Goal: Information Seeking & Learning: Learn about a topic

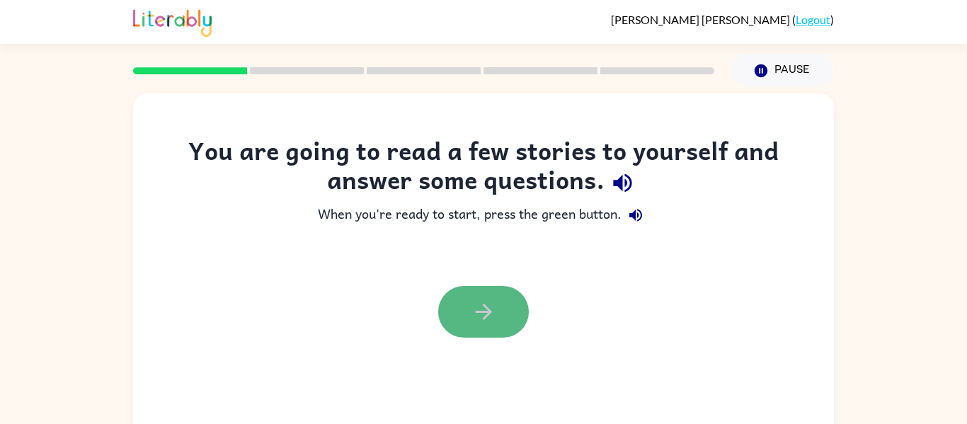
click at [503, 302] on button "button" at bounding box center [483, 312] width 91 height 52
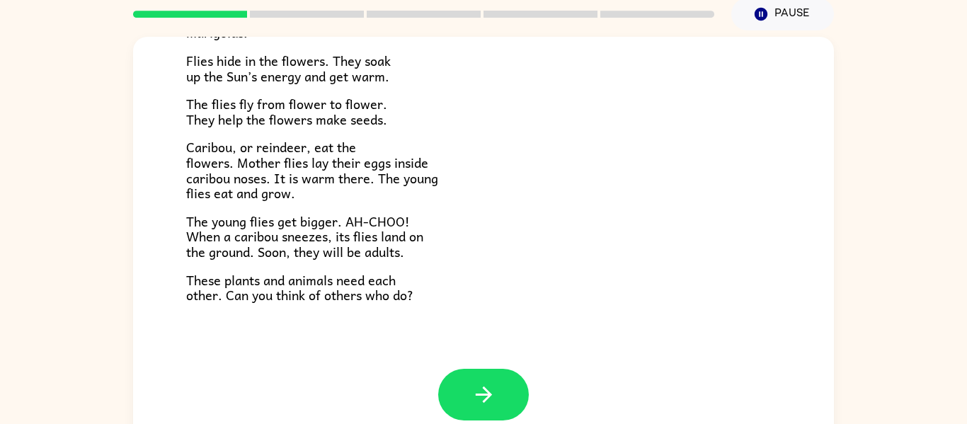
scroll to position [74, 0]
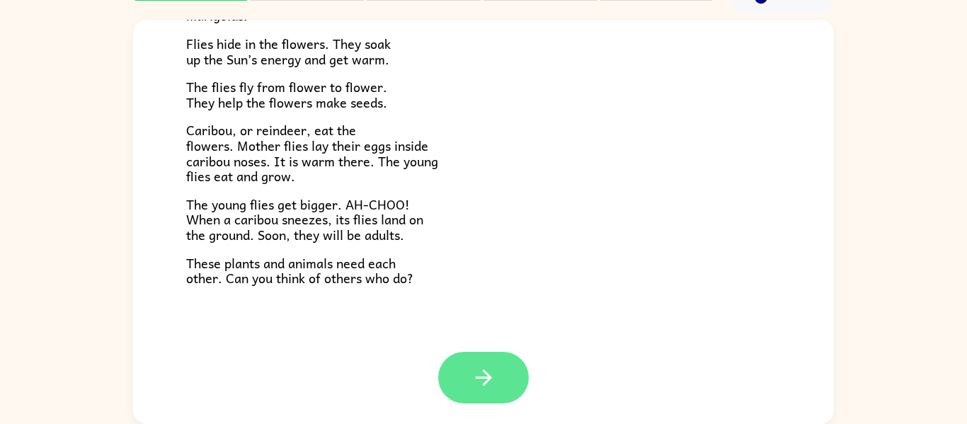
click at [467, 394] on button "button" at bounding box center [483, 378] width 91 height 52
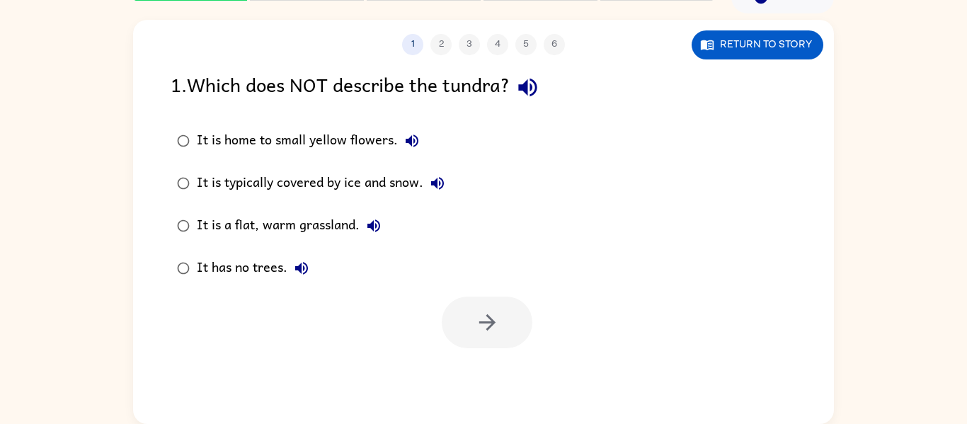
scroll to position [0, 0]
click at [320, 228] on div "It is a flat, warm grassland." at bounding box center [292, 226] width 191 height 28
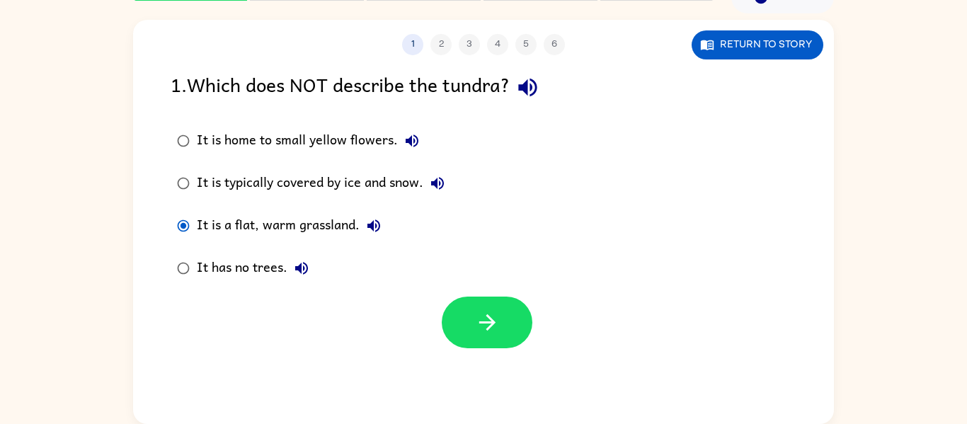
click at [250, 268] on div "It has no trees." at bounding box center [256, 268] width 119 height 28
click at [477, 332] on icon "button" at bounding box center [487, 322] width 25 height 25
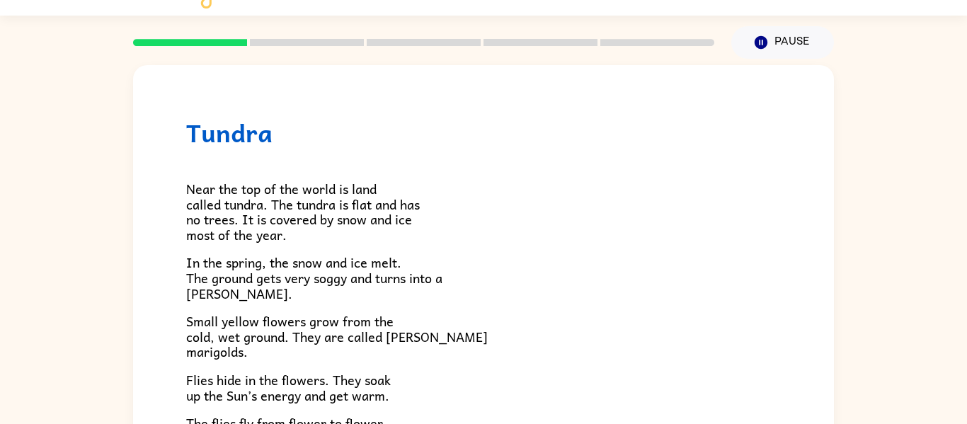
scroll to position [74, 0]
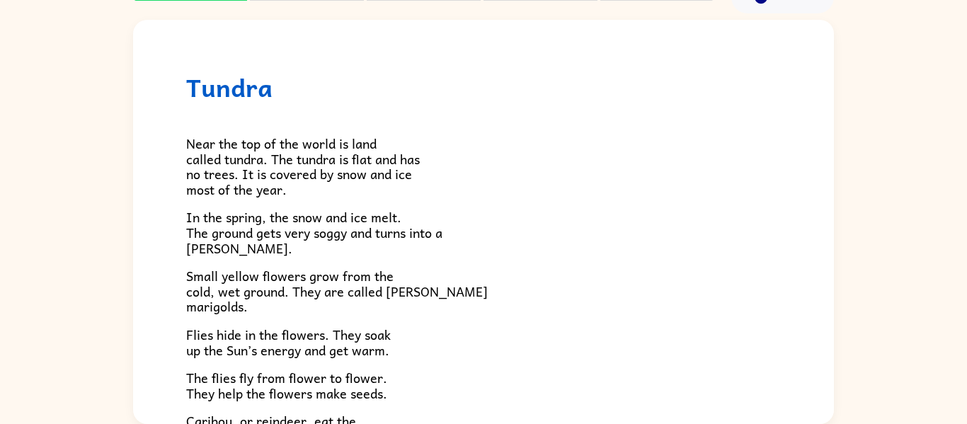
click at [350, 263] on div "Near the top of the world is land called tundra. The tundra is flat and has no …" at bounding box center [483, 339] width 595 height 475
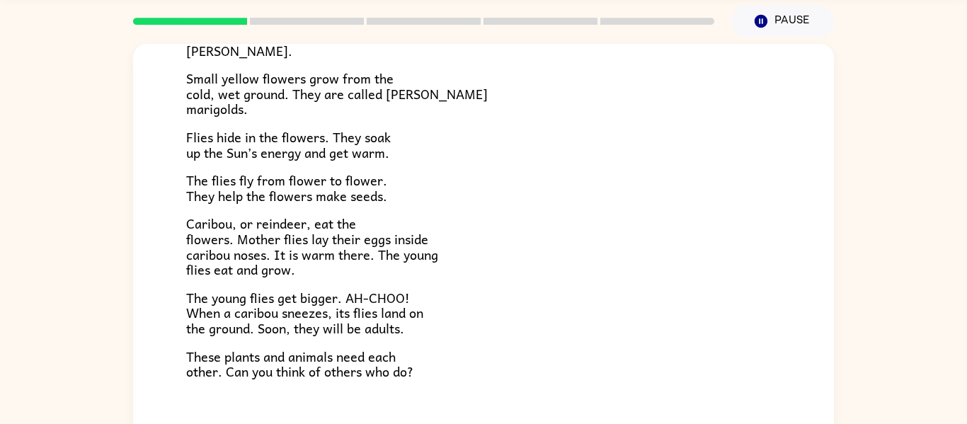
scroll to position [223, 0]
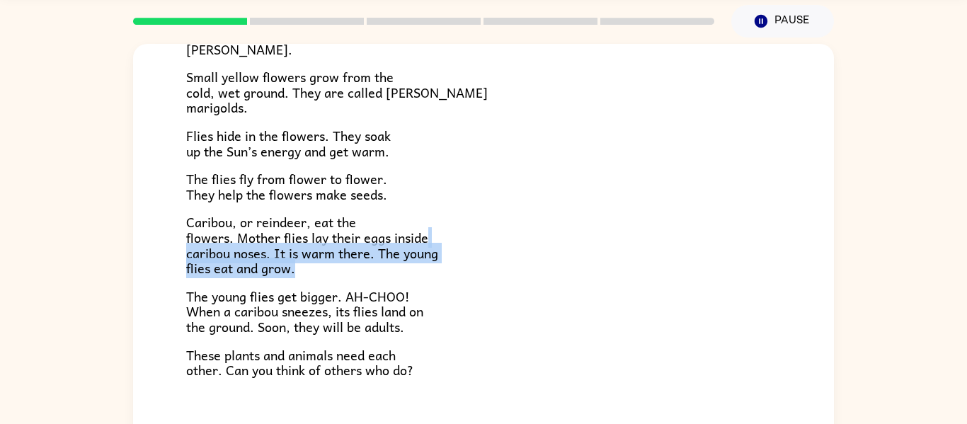
drag, startPoint x: 830, startPoint y: 109, endPoint x: 829, endPoint y: 266, distance: 156.5
click at [829, 266] on div "Tundra Near the top of the world is land called tundra. The tundra is flat and …" at bounding box center [483, 246] width 701 height 404
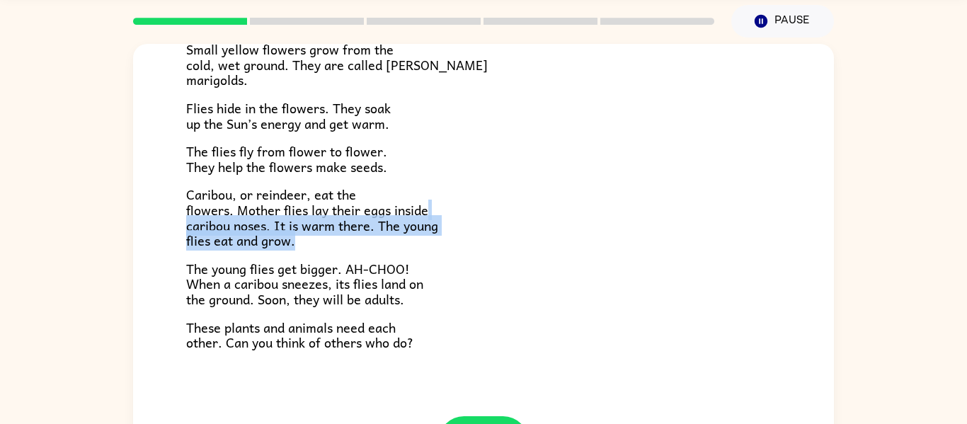
scroll to position [291, 0]
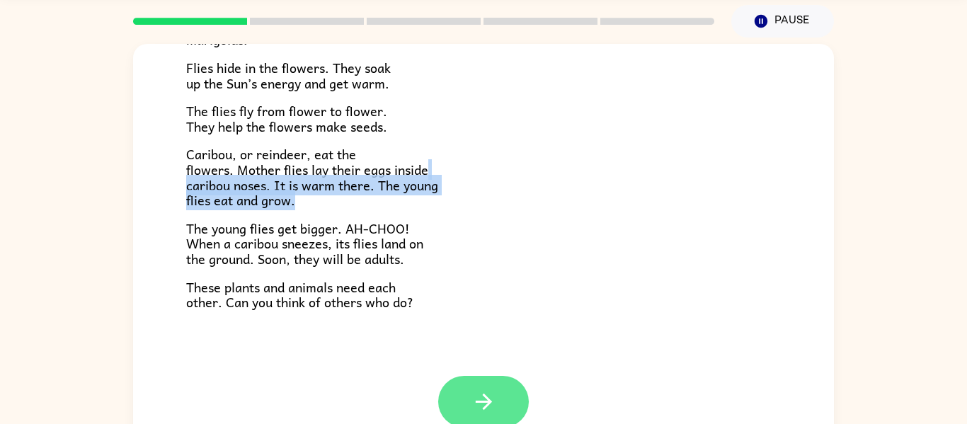
click at [480, 396] on icon "button" at bounding box center [484, 401] width 25 height 25
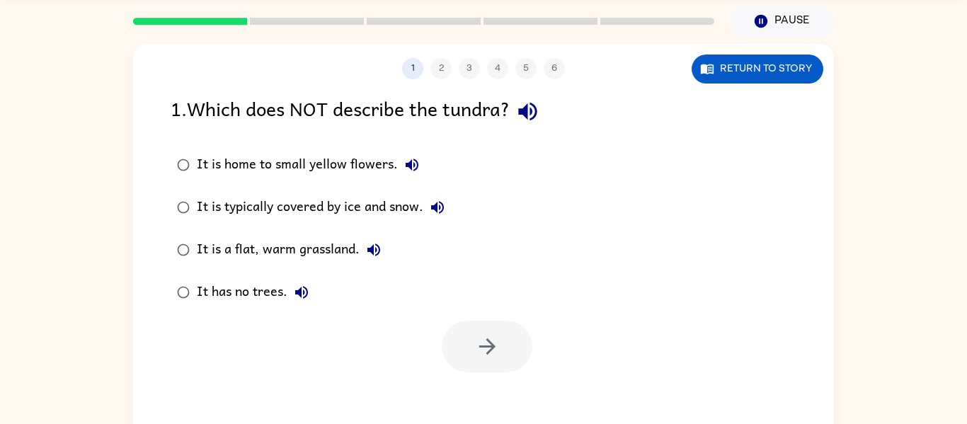
scroll to position [0, 0]
click at [292, 209] on div "It is typically covered by ice and snow." at bounding box center [324, 207] width 255 height 28
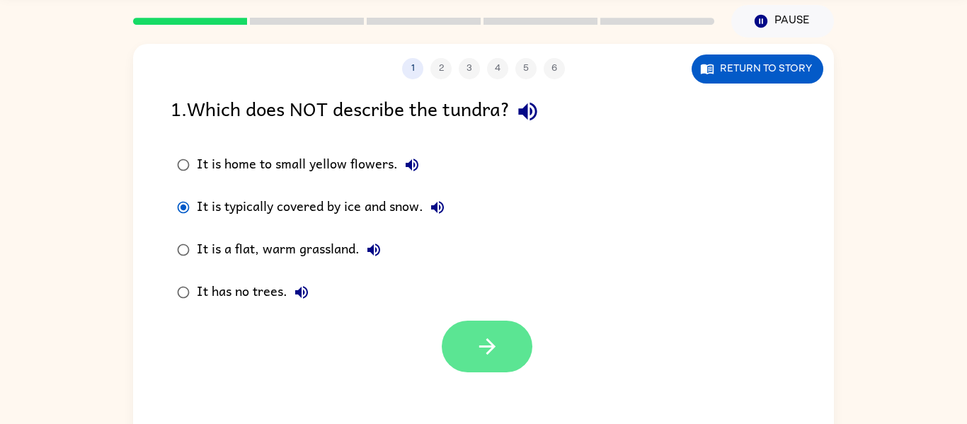
click at [478, 343] on icon "button" at bounding box center [487, 346] width 25 height 25
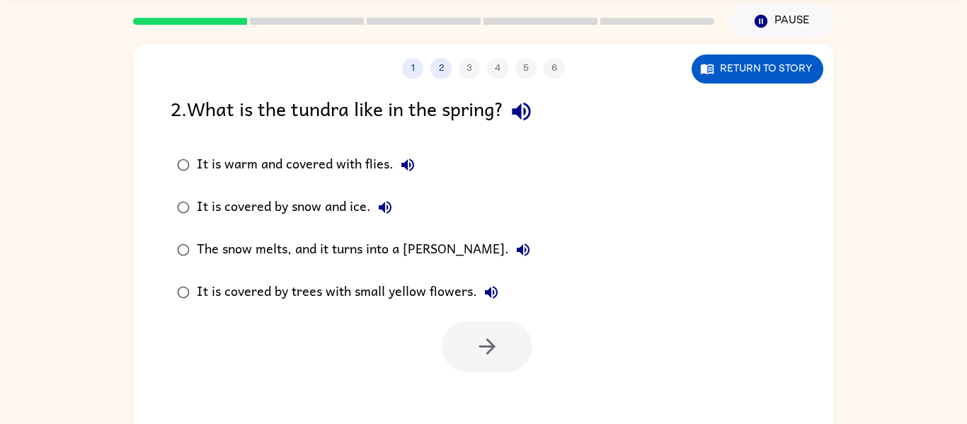
click at [302, 245] on div "The snow melts, and it turns into a [PERSON_NAME]." at bounding box center [367, 250] width 341 height 28
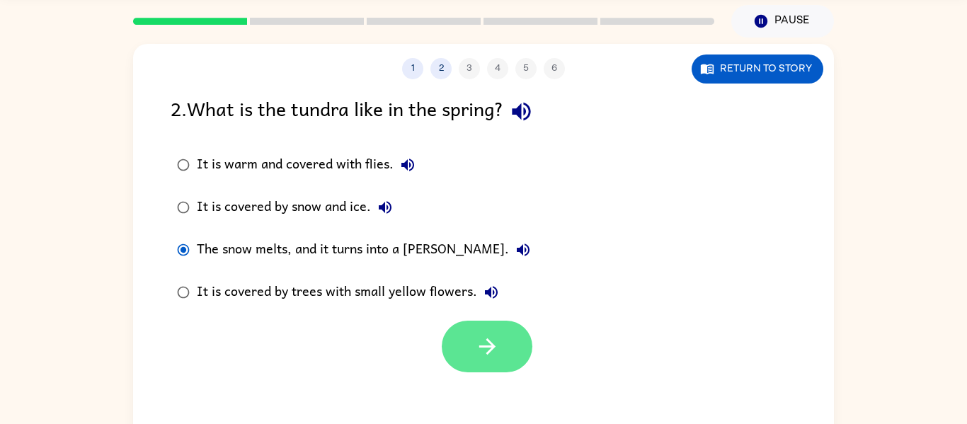
click at [504, 337] on button "button" at bounding box center [487, 347] width 91 height 52
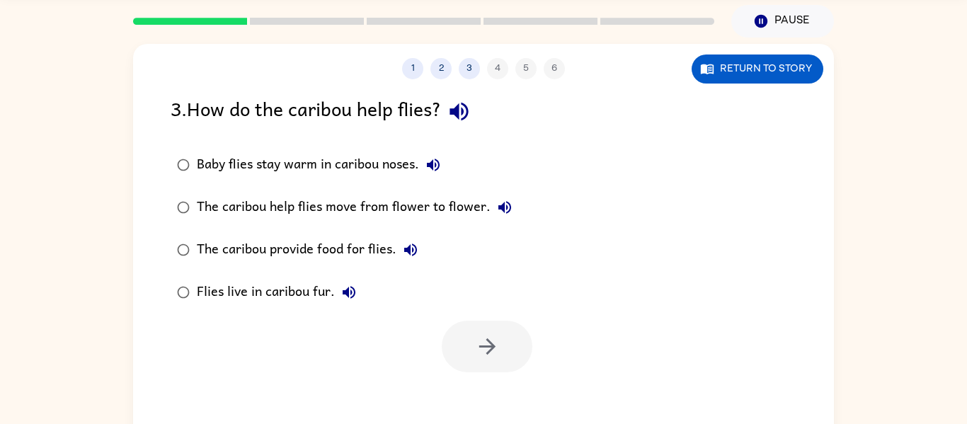
click at [392, 168] on div "Baby flies stay warm in caribou noses." at bounding box center [322, 165] width 251 height 28
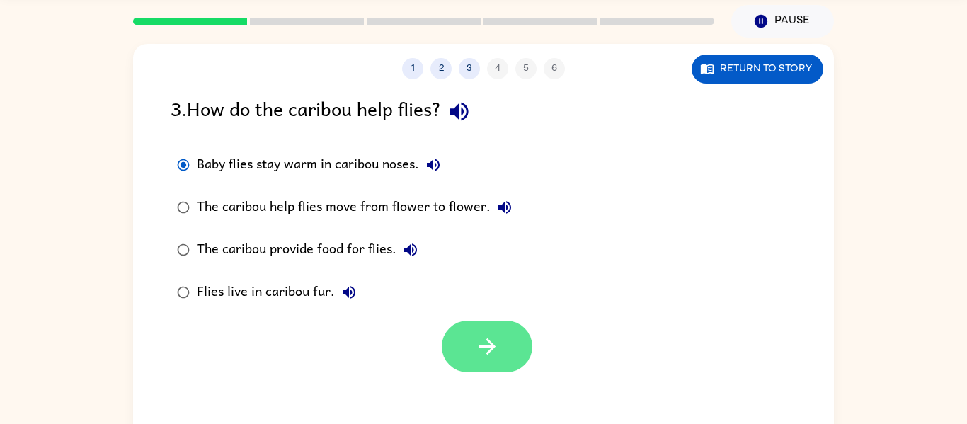
click at [484, 344] on icon "button" at bounding box center [487, 346] width 25 height 25
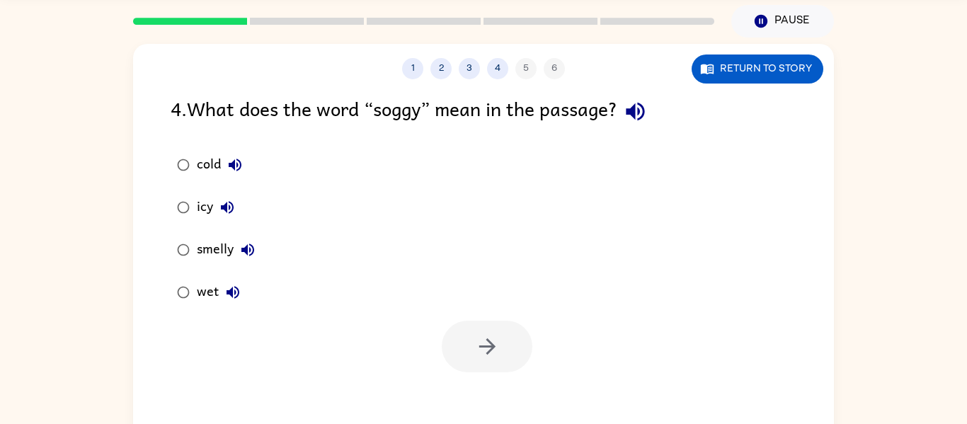
click at [204, 288] on div "wet" at bounding box center [222, 292] width 50 height 28
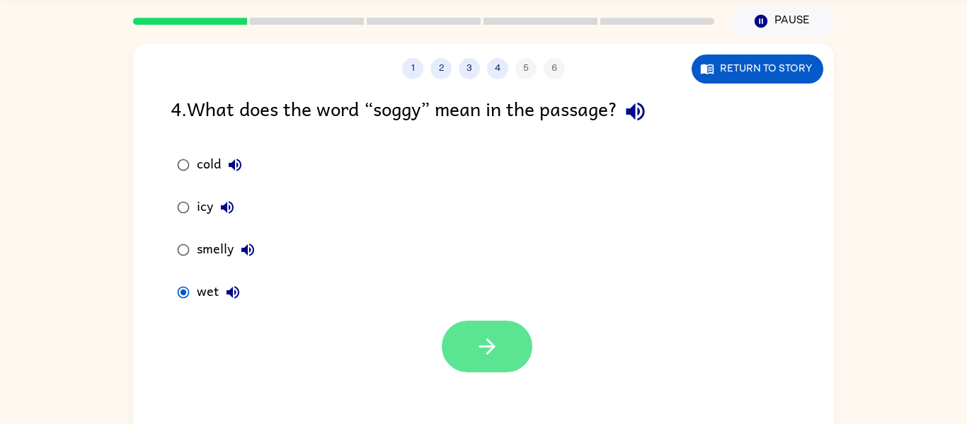
click at [490, 335] on icon "button" at bounding box center [487, 346] width 25 height 25
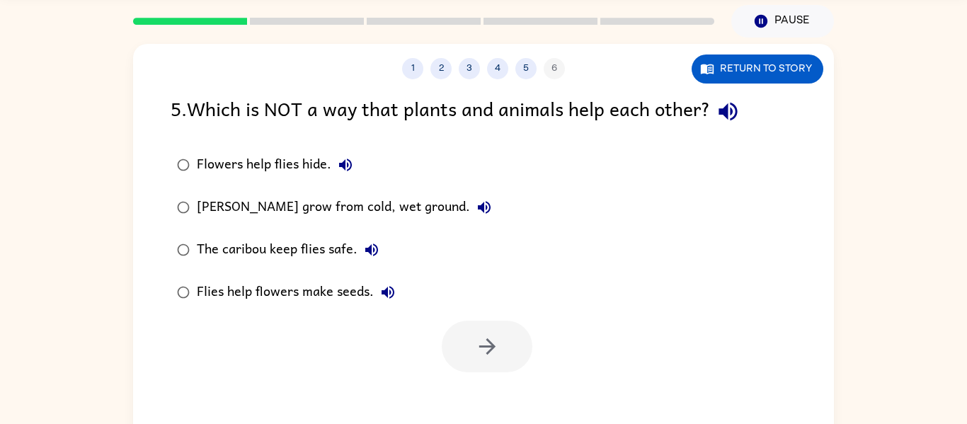
click at [645, 84] on div "1 2 3 4 5 6 Return to story 5 . Which is NOT a way that plants and animals help…" at bounding box center [483, 246] width 701 height 404
click at [345, 212] on div "Marsh marigolds grow from cold, wet ground." at bounding box center [348, 207] width 302 height 28
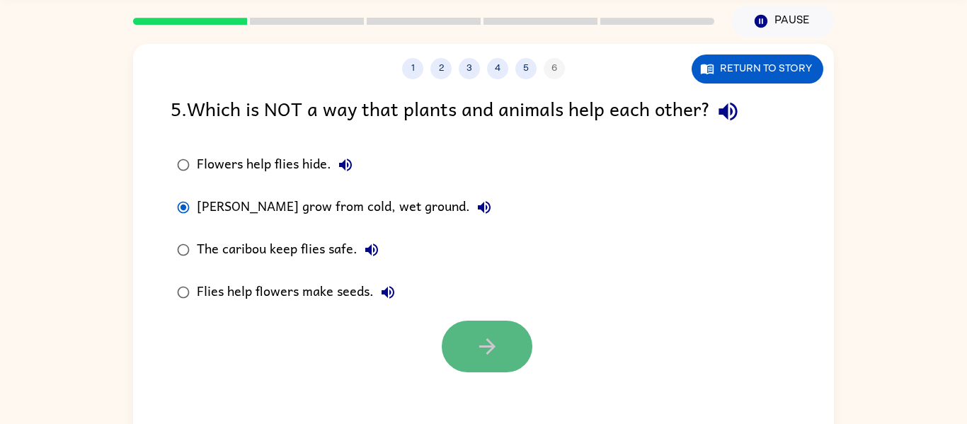
click at [501, 351] on button "button" at bounding box center [487, 347] width 91 height 52
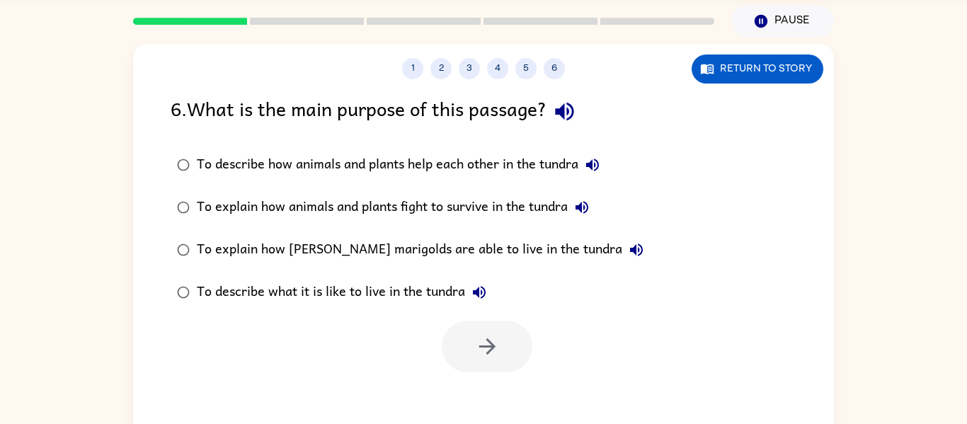
click at [414, 165] on div "To describe how animals and plants help each other in the tundra" at bounding box center [402, 165] width 410 height 28
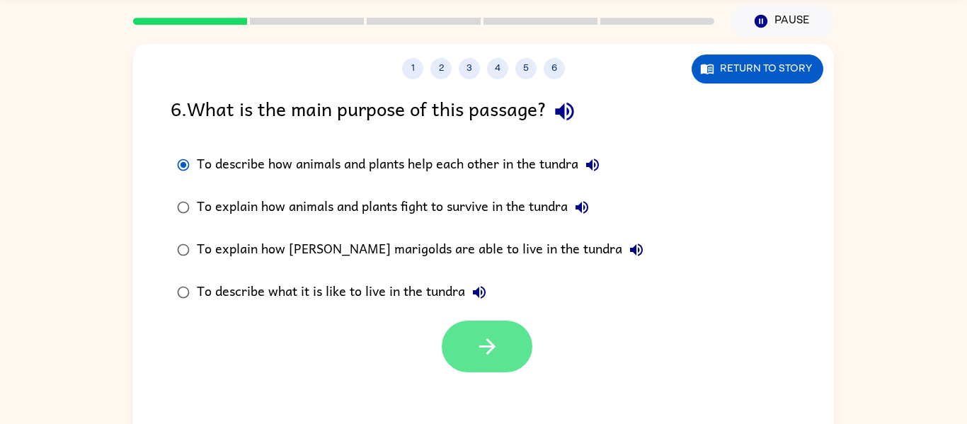
click at [458, 332] on button "button" at bounding box center [487, 347] width 91 height 52
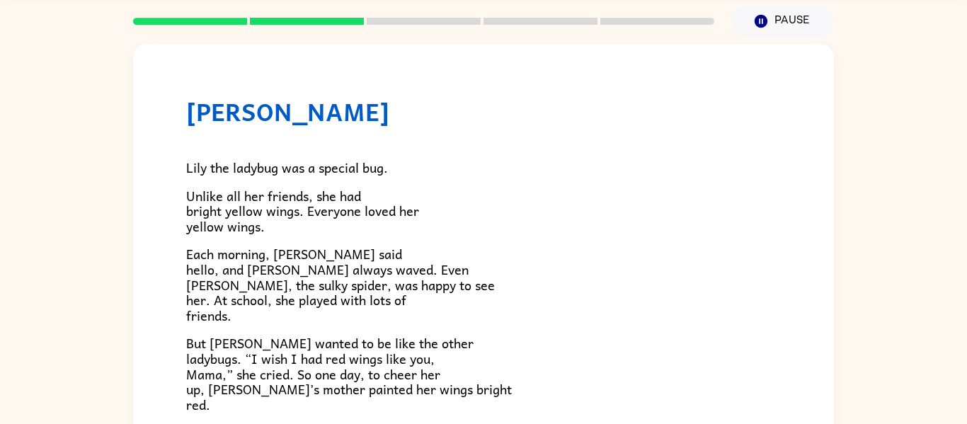
click at [255, 314] on p "Each morning, Blake Butterfly said hello, and Manny Mantis always waved. Even S…" at bounding box center [483, 284] width 595 height 76
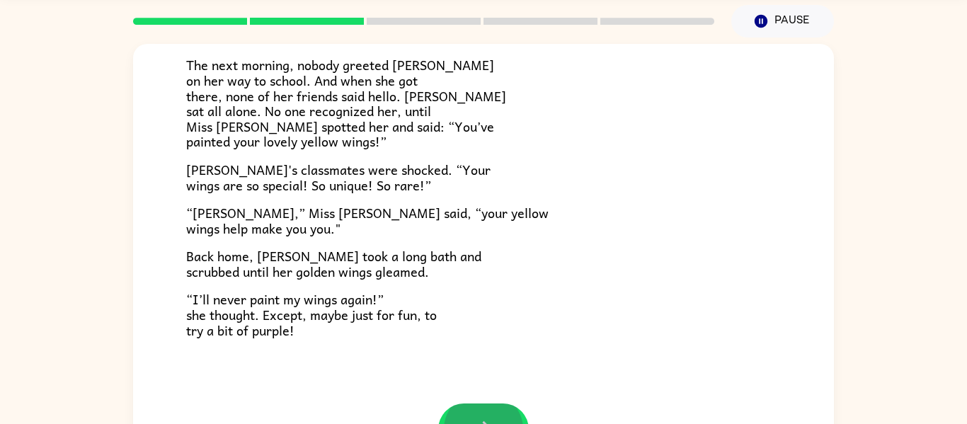
scroll to position [74, 0]
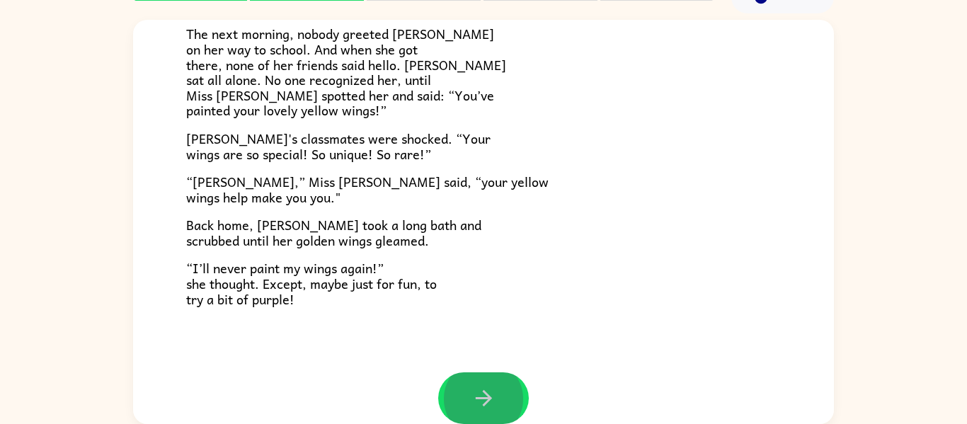
click at [359, 248] on span "Back home, Lily took a long bath and scrubbed until her golden wings gleamed." at bounding box center [333, 233] width 295 height 36
click at [509, 386] on button "button" at bounding box center [483, 398] width 91 height 52
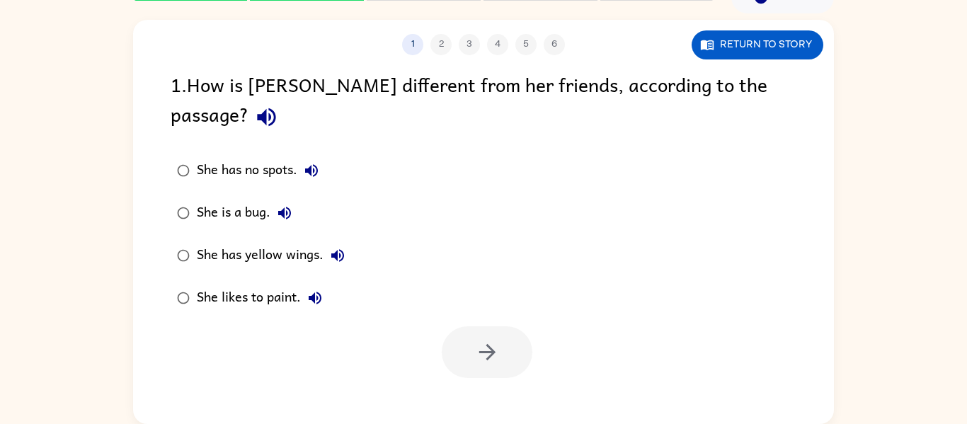
scroll to position [0, 0]
click at [256, 241] on div "She has yellow wings." at bounding box center [274, 255] width 155 height 28
click at [462, 333] on button "button" at bounding box center [487, 352] width 91 height 52
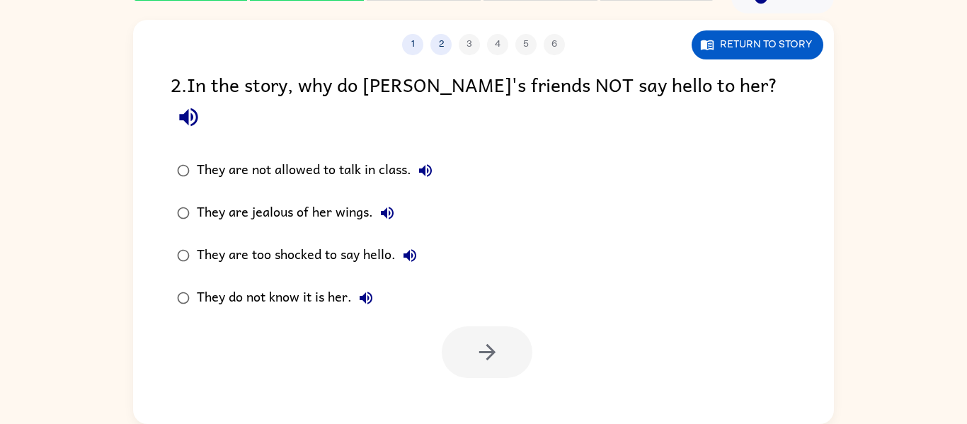
click at [258, 284] on div "They do not know it is her." at bounding box center [288, 298] width 183 height 28
click at [464, 326] on button "button" at bounding box center [487, 352] width 91 height 52
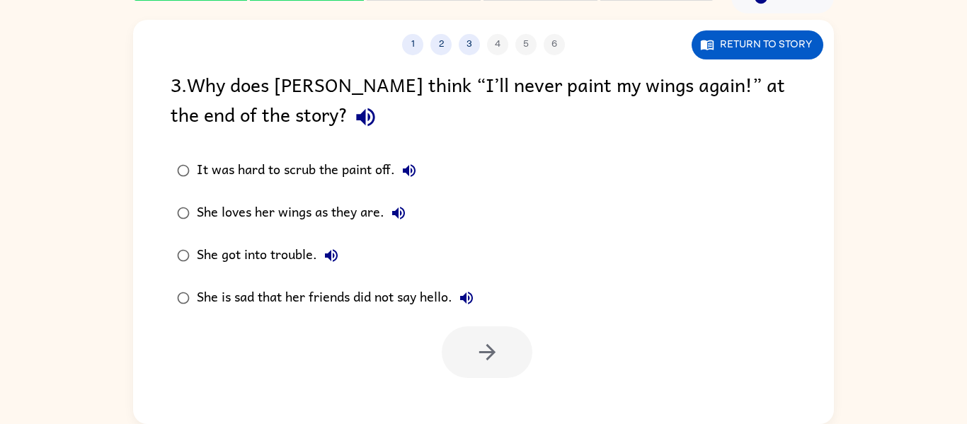
click at [354, 212] on div "She loves her wings as they are." at bounding box center [305, 213] width 216 height 28
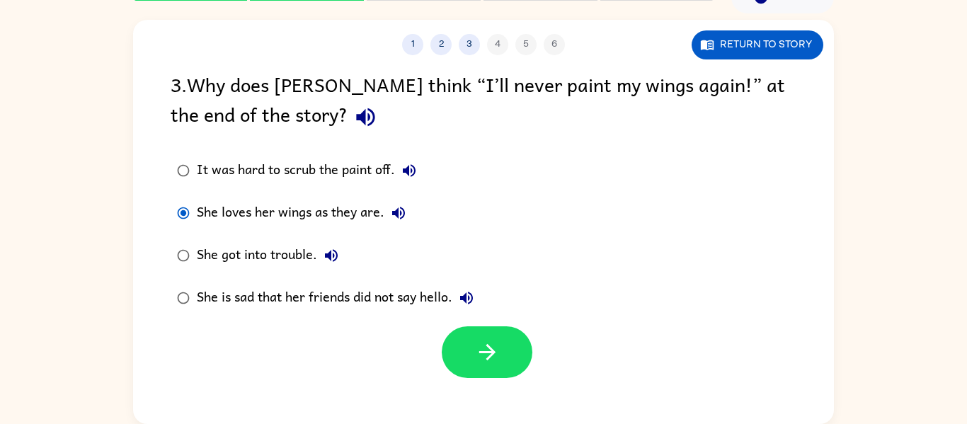
click at [401, 300] on div "She is sad that her friends did not say hello." at bounding box center [339, 298] width 284 height 28
click at [346, 212] on div "She loves her wings as they are." at bounding box center [305, 213] width 216 height 28
click at [465, 358] on button "button" at bounding box center [487, 352] width 91 height 52
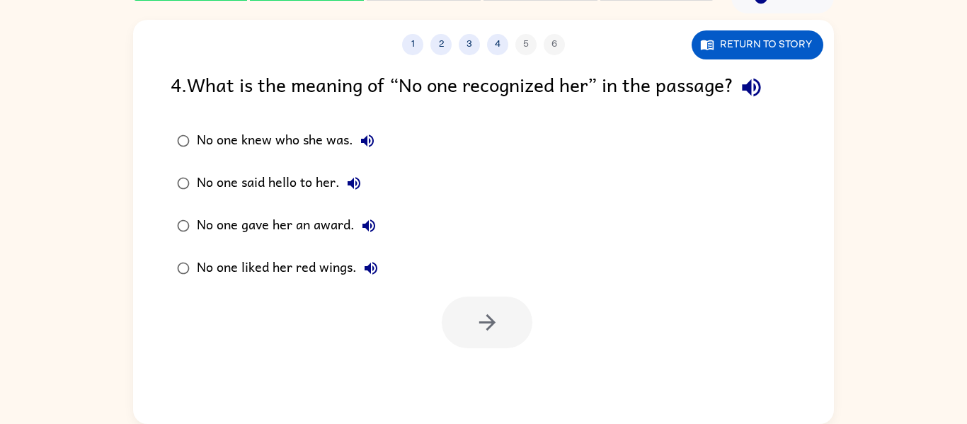
click at [535, 123] on div "No one knew who she was. No one said hello to her. No one gave her an award. No…" at bounding box center [503, 205] width 664 height 170
click at [340, 147] on div "No one knew who she was." at bounding box center [289, 141] width 185 height 28
click at [481, 330] on icon "button" at bounding box center [487, 322] width 25 height 25
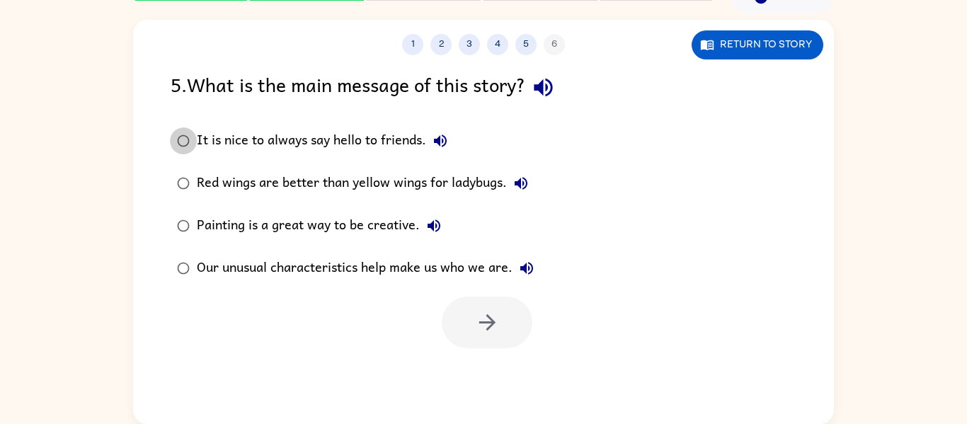
click at [425, 275] on div "Our unusual characteristics help make us who we are." at bounding box center [369, 268] width 344 height 28
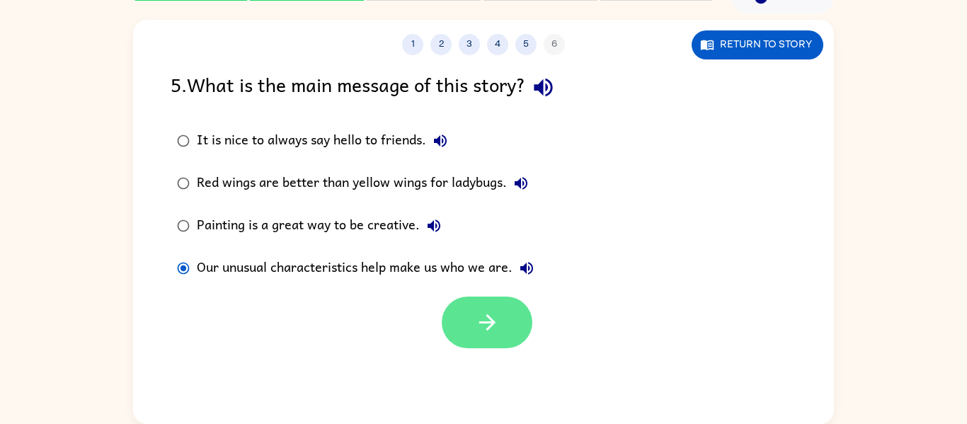
click at [464, 314] on button "button" at bounding box center [487, 323] width 91 height 52
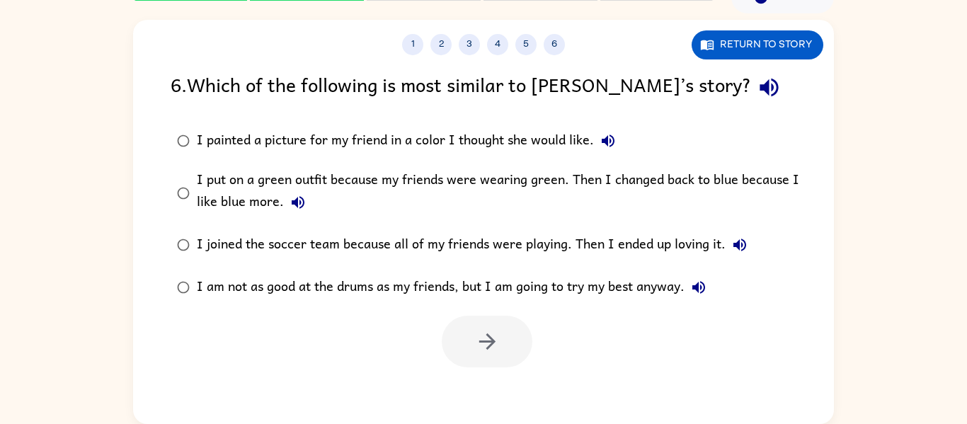
click at [445, 285] on div "I am not as good at the drums as my friends, but I am going to try my best anyw…" at bounding box center [455, 287] width 516 height 28
click at [497, 342] on icon "button" at bounding box center [487, 341] width 25 height 25
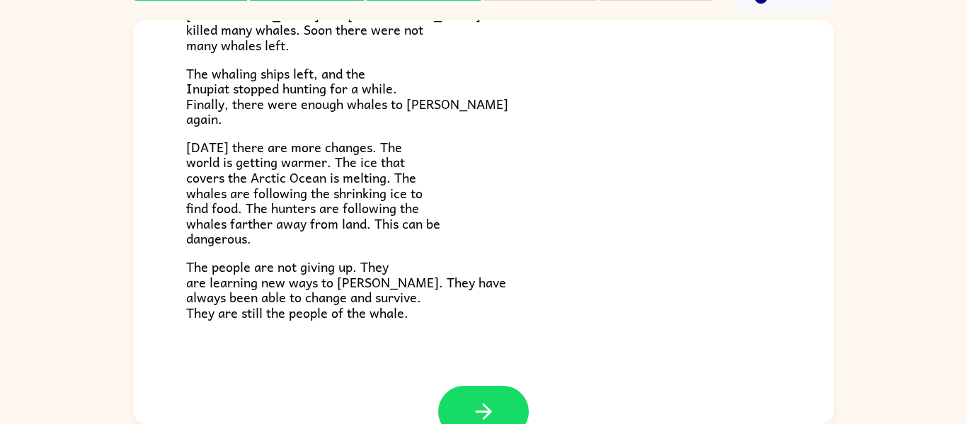
scroll to position [477, 0]
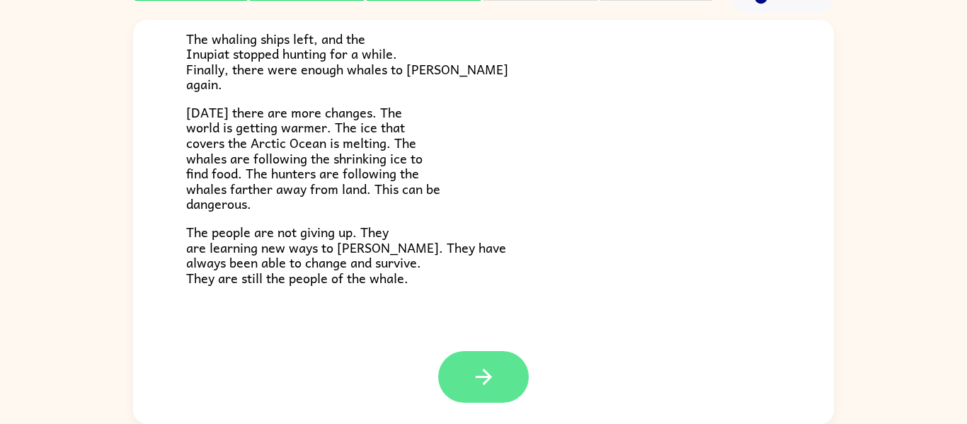
click at [479, 394] on button "button" at bounding box center [483, 377] width 91 height 52
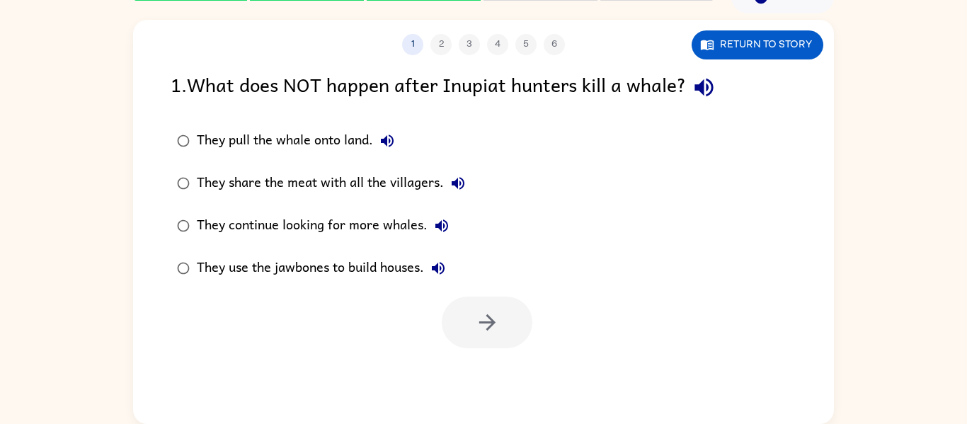
scroll to position [0, 0]
click at [363, 214] on div "They continue looking for more whales." at bounding box center [326, 226] width 259 height 28
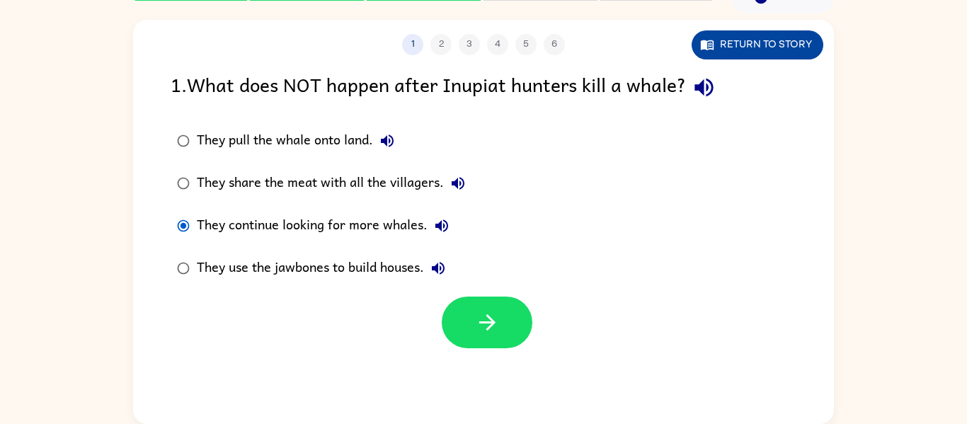
click at [723, 45] on button "Return to story" at bounding box center [758, 44] width 132 height 29
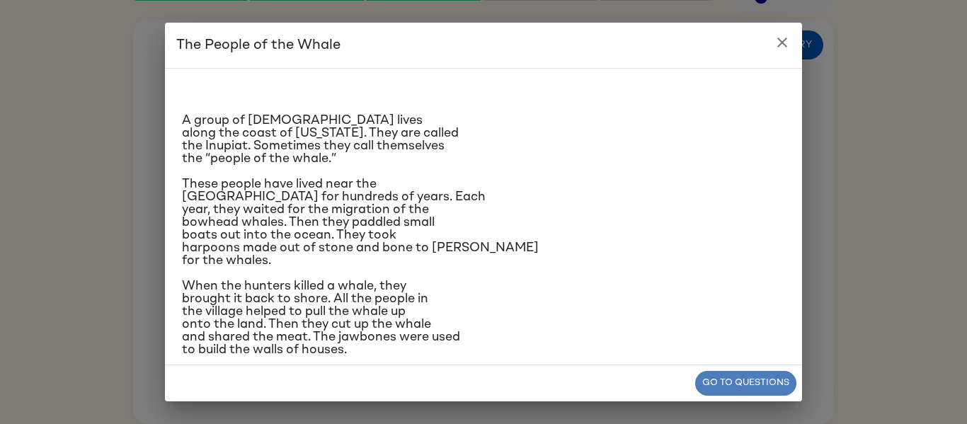
click at [713, 383] on button "Go to questions" at bounding box center [745, 383] width 101 height 25
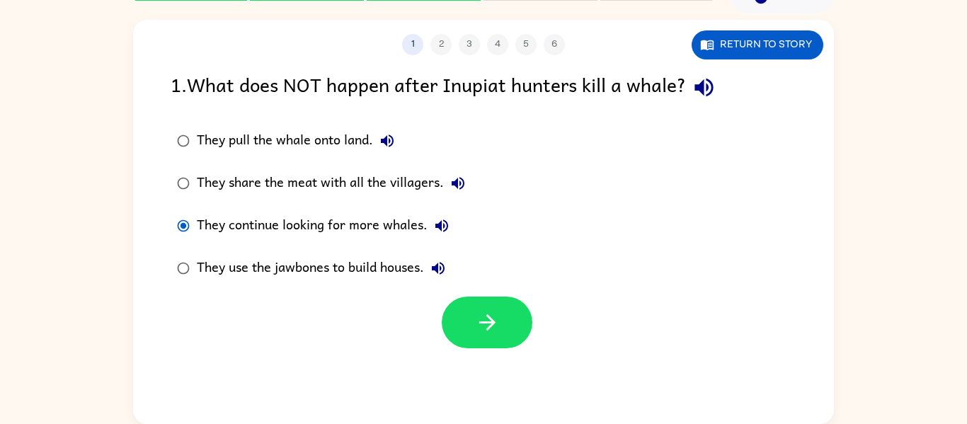
click at [353, 278] on div "They use the jawbones to build houses." at bounding box center [325, 268] width 256 height 28
click at [475, 310] on icon "button" at bounding box center [487, 322] width 25 height 25
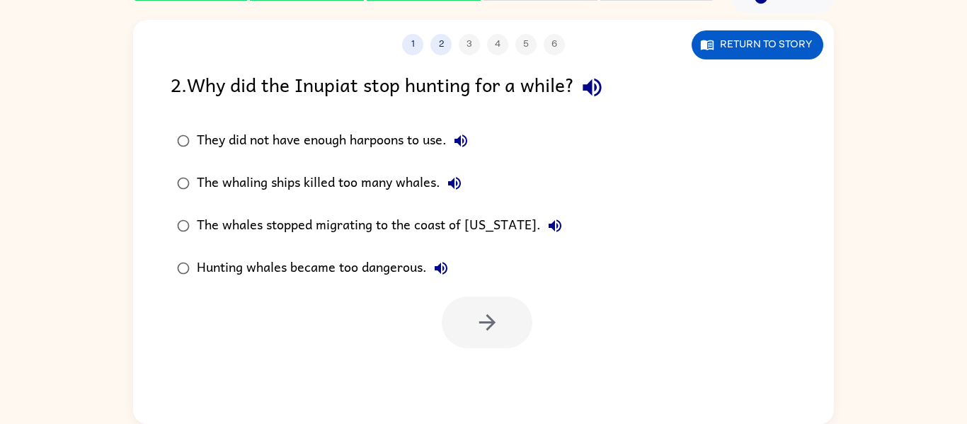
click at [677, 131] on div "They did not have enough harpoons to use. The whaling ships killed too many wha…" at bounding box center [503, 205] width 664 height 170
